Goal: Transaction & Acquisition: Subscribe to service/newsletter

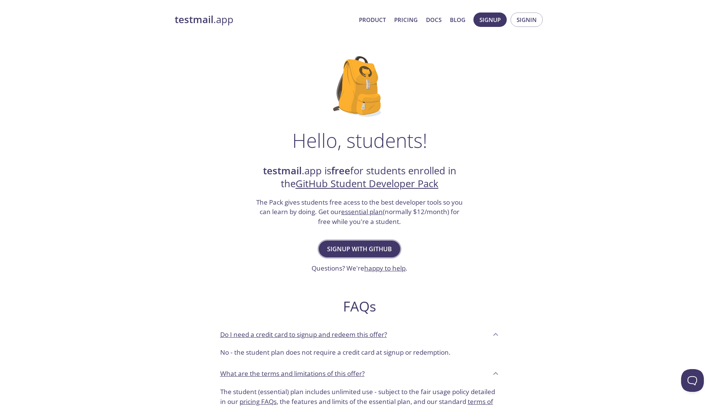
click at [362, 244] on span "Signup with GitHub" at bounding box center [359, 249] width 65 height 11
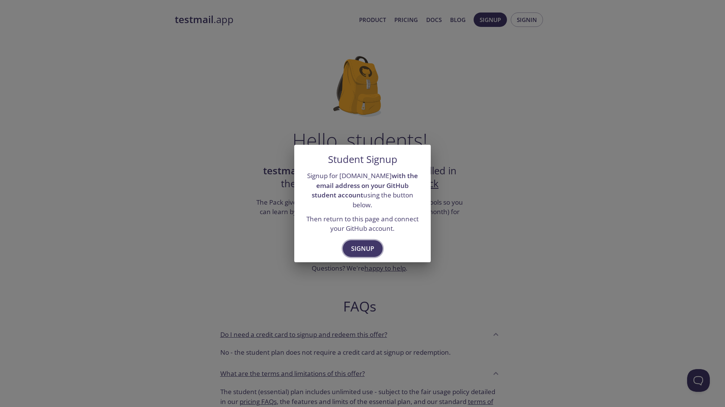
click at [357, 245] on span "Signup" at bounding box center [362, 248] width 23 height 11
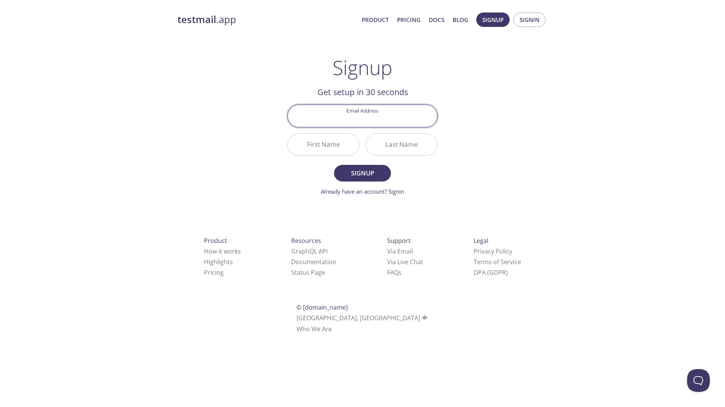
click at [380, 119] on input "Email Address" at bounding box center [362, 116] width 149 height 22
type input "ahmad.shah@voltic.agency"
type input "Ahmad"
type input "Shah"
click at [414, 118] on input "ahmad.shah@voltic.agency" at bounding box center [362, 116] width 149 height 22
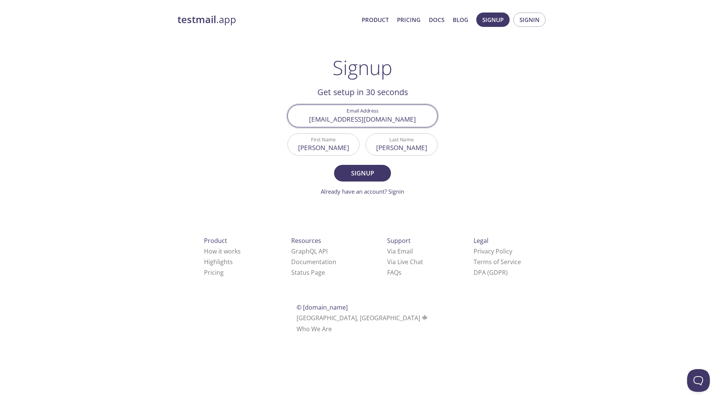
click at [414, 118] on input "ahmad.shah@voltic.agency" at bounding box center [362, 116] width 149 height 22
type input "bc240422609sah@vu.edu.pk"
click at [334, 165] on button "Signup" at bounding box center [362, 173] width 57 height 17
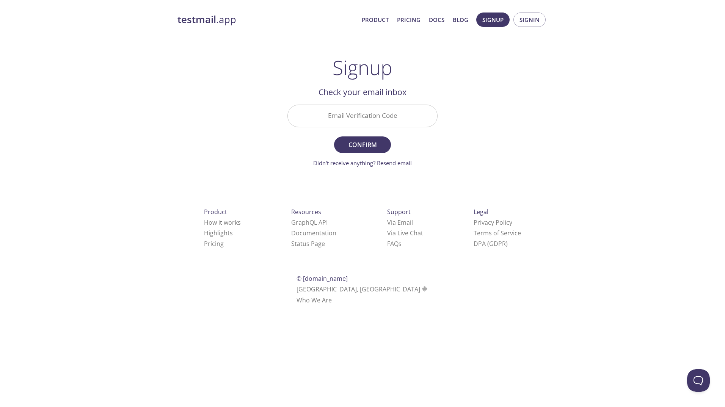
drag, startPoint x: 603, startPoint y: 184, endPoint x: 596, endPoint y: 184, distance: 6.5
click at [603, 184] on div "testmail .app Product Pricing Docs Blog Signup Signin Signup Get setup in 30 se…" at bounding box center [362, 167] width 725 height 319
